Goal: Information Seeking & Learning: Learn about a topic

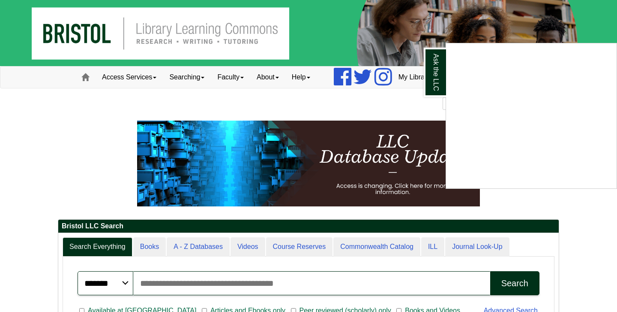
click at [193, 75] on div "Ask the LLC" at bounding box center [308, 156] width 617 height 312
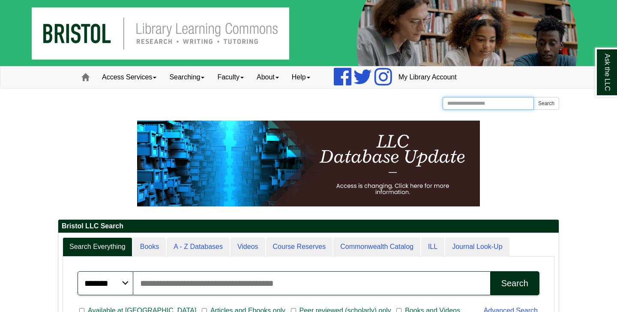
click at [485, 104] on input "Search the Website" at bounding box center [488, 103] width 91 height 13
type input "**********"
click at [546, 102] on button "Search" at bounding box center [547, 103] width 26 height 13
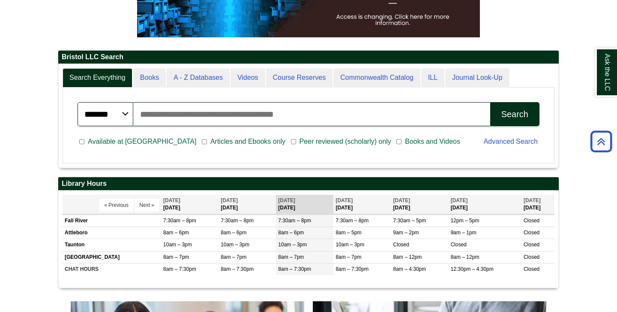
scroll to position [170, 0]
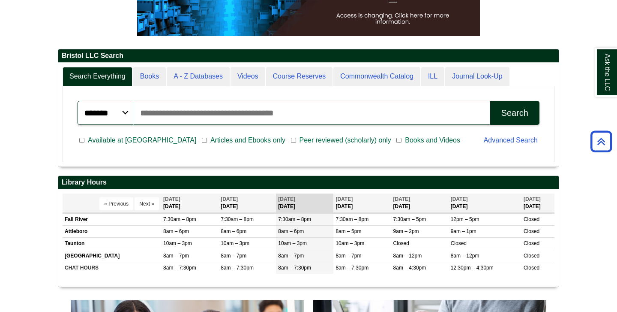
click at [296, 140] on span "Peer reviewed (scholarly) only" at bounding box center [345, 140] width 99 height 10
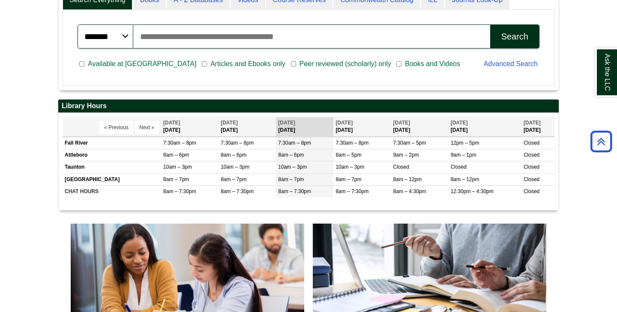
scroll to position [171, 0]
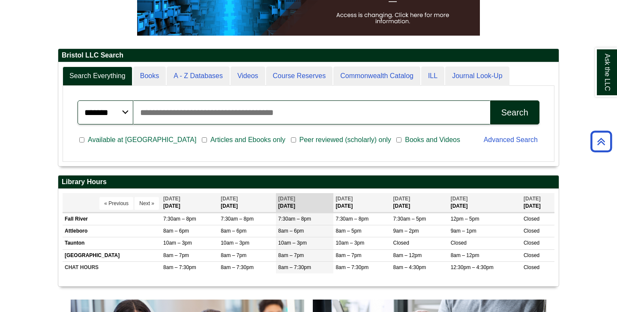
click at [387, 103] on input "Search articles, books, journals & more" at bounding box center [311, 112] width 357 height 24
type input "**********"
click at [516, 108] on div "Search" at bounding box center [515, 113] width 27 height 10
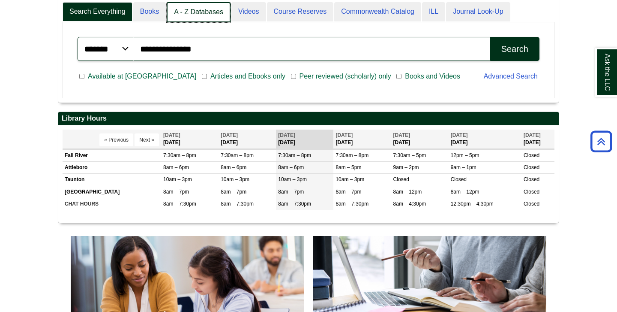
scroll to position [4, 4]
click at [193, 16] on link "A - Z Databases" at bounding box center [199, 12] width 64 height 20
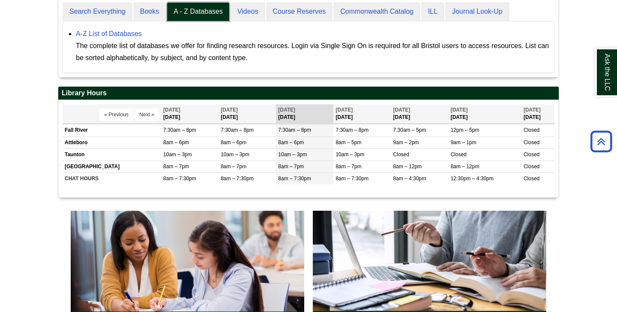
scroll to position [79, 501]
click at [133, 34] on link "A-Z List of Databases" at bounding box center [109, 33] width 66 height 7
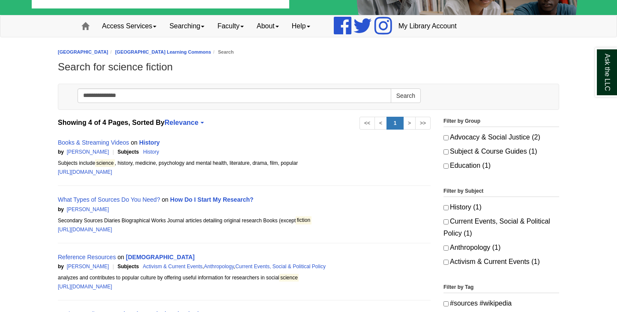
scroll to position [51, 0]
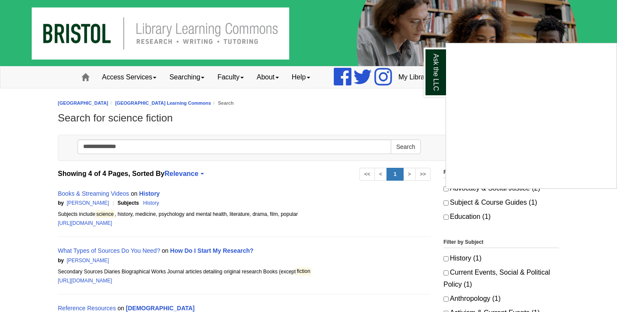
click at [580, 197] on div "Ask the LLC" at bounding box center [308, 156] width 617 height 312
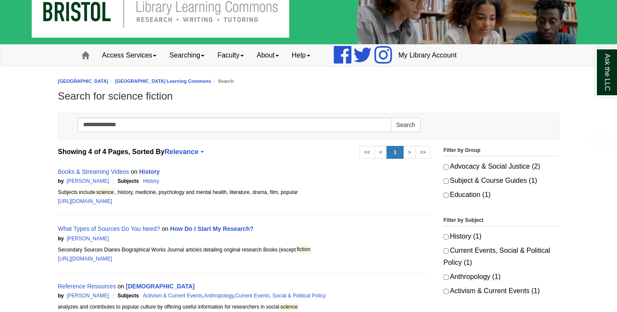
scroll to position [22, 0]
click at [462, 149] on legend "Filter by Group" at bounding box center [502, 151] width 116 height 10
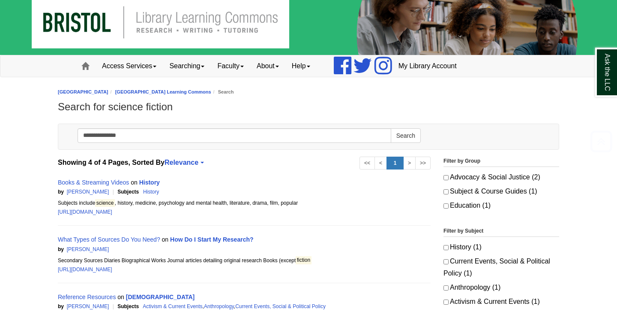
scroll to position [11, 0]
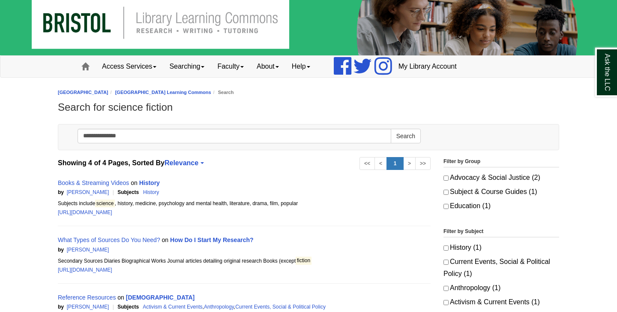
scroll to position [51, 0]
